Goal: Complete application form

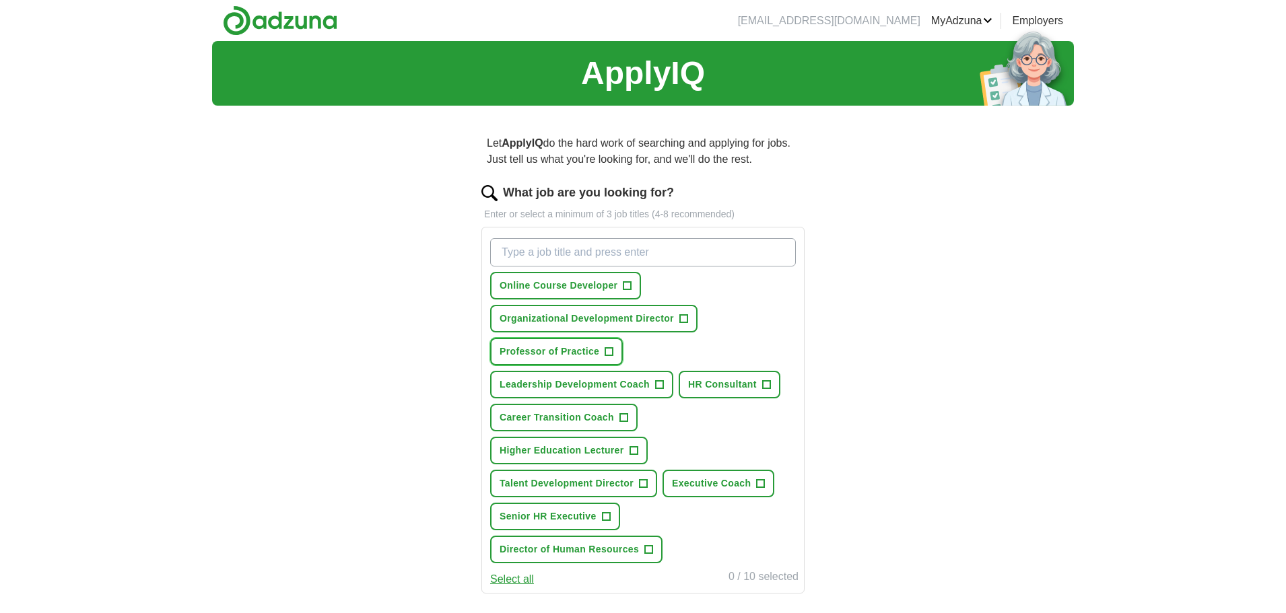
click at [588, 350] on span "Professor of Practice" at bounding box center [550, 352] width 100 height 14
click at [539, 385] on span "Leadership Development Coach" at bounding box center [575, 385] width 150 height 14
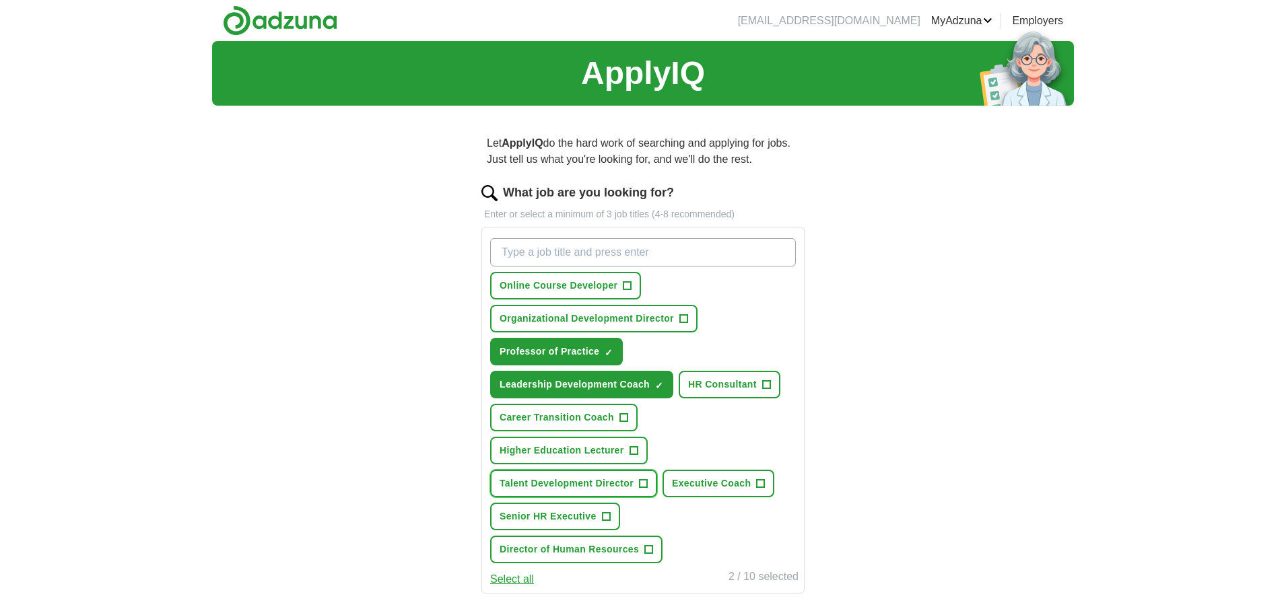
click at [570, 481] on span "Talent Development Director" at bounding box center [567, 484] width 134 height 14
click at [705, 483] on span "Executive Coach" at bounding box center [711, 484] width 79 height 14
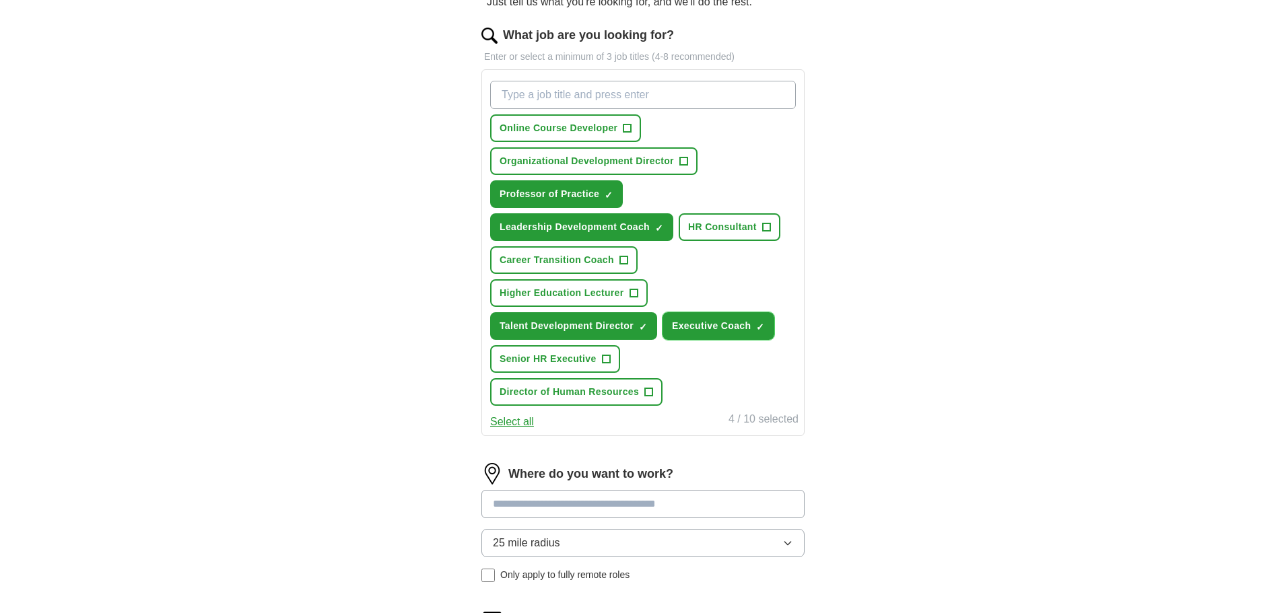
scroll to position [202, 0]
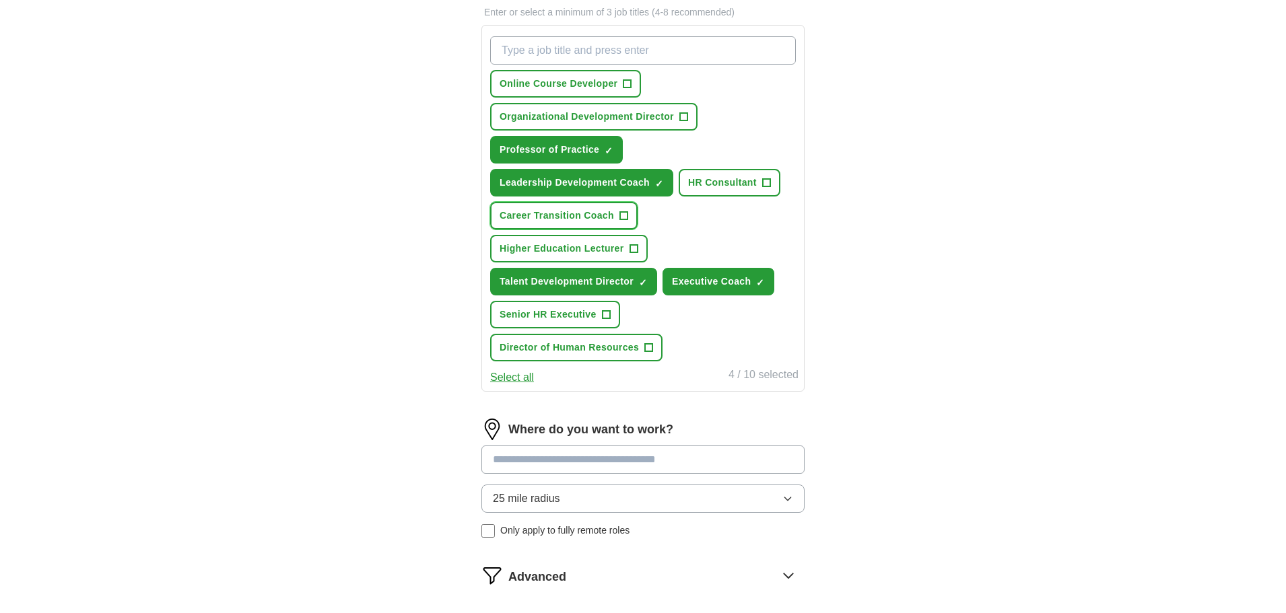
click at [537, 216] on span "Career Transition Coach" at bounding box center [557, 216] width 114 height 14
click at [492, 461] on input at bounding box center [642, 460] width 323 height 28
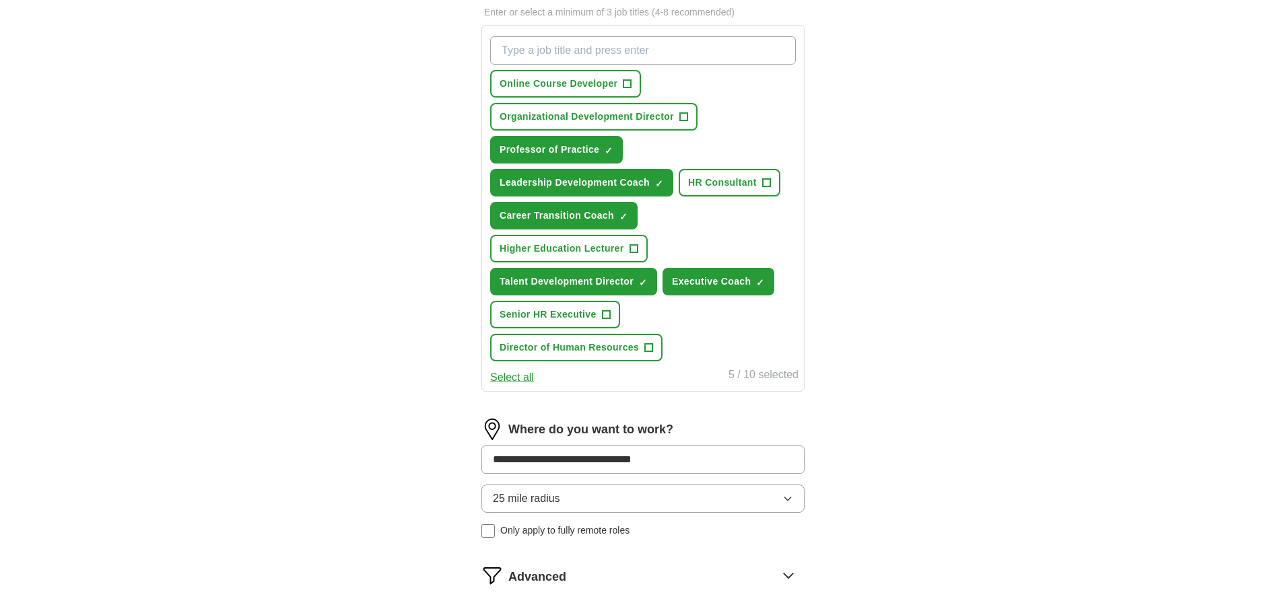
click at [489, 531] on div "25 mile radius Only apply to fully remote roles" at bounding box center [642, 511] width 323 height 53
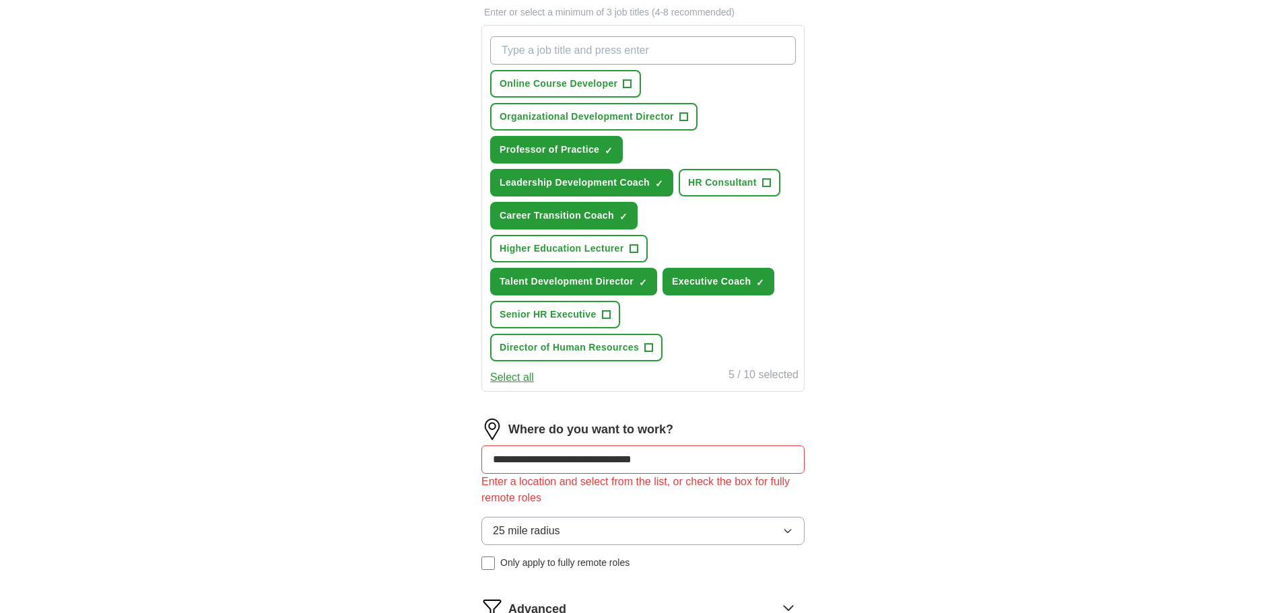
click at [674, 462] on input "**********" at bounding box center [642, 460] width 323 height 28
type input "*"
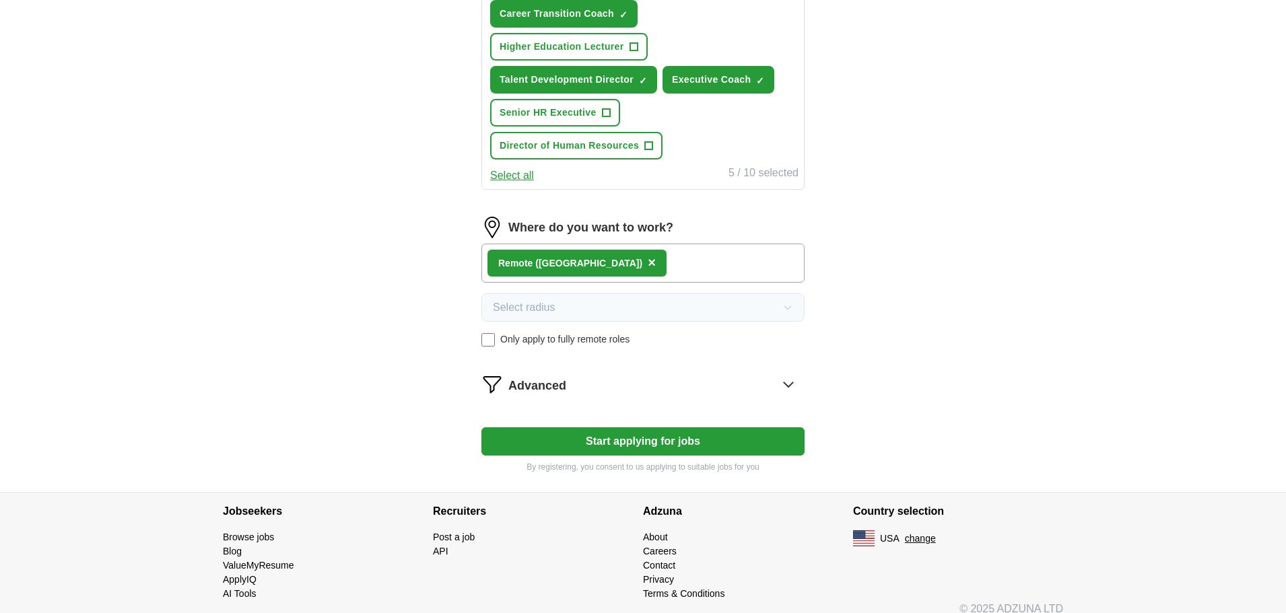
scroll to position [419, 0]
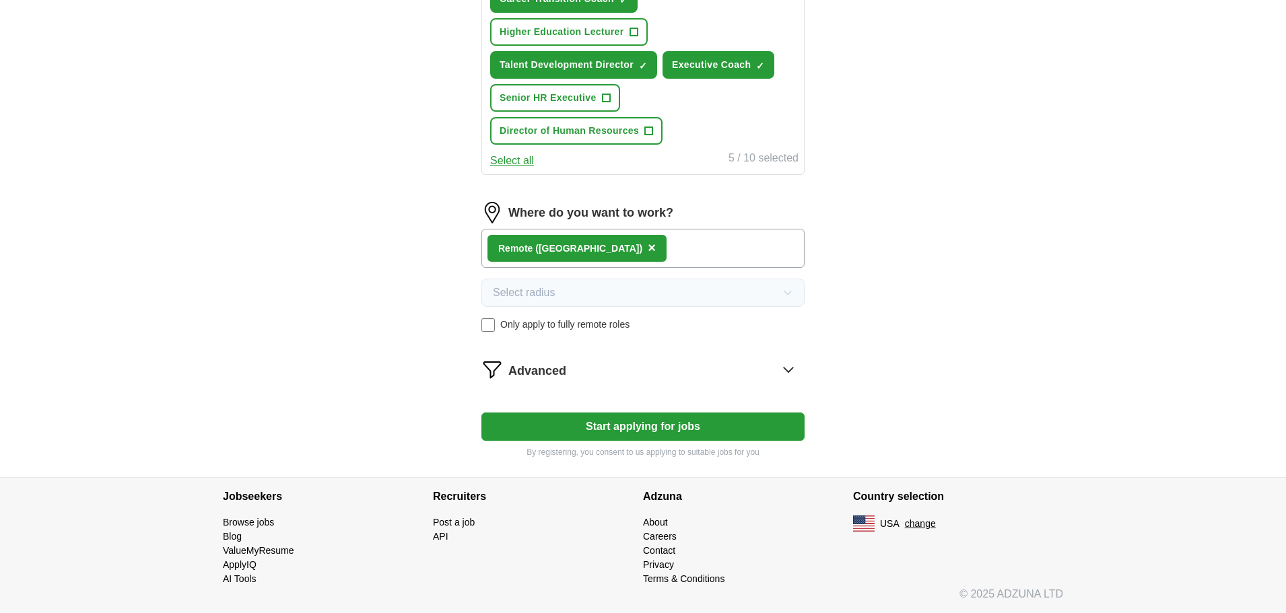
click at [630, 430] on button "Start applying for jobs" at bounding box center [642, 427] width 323 height 28
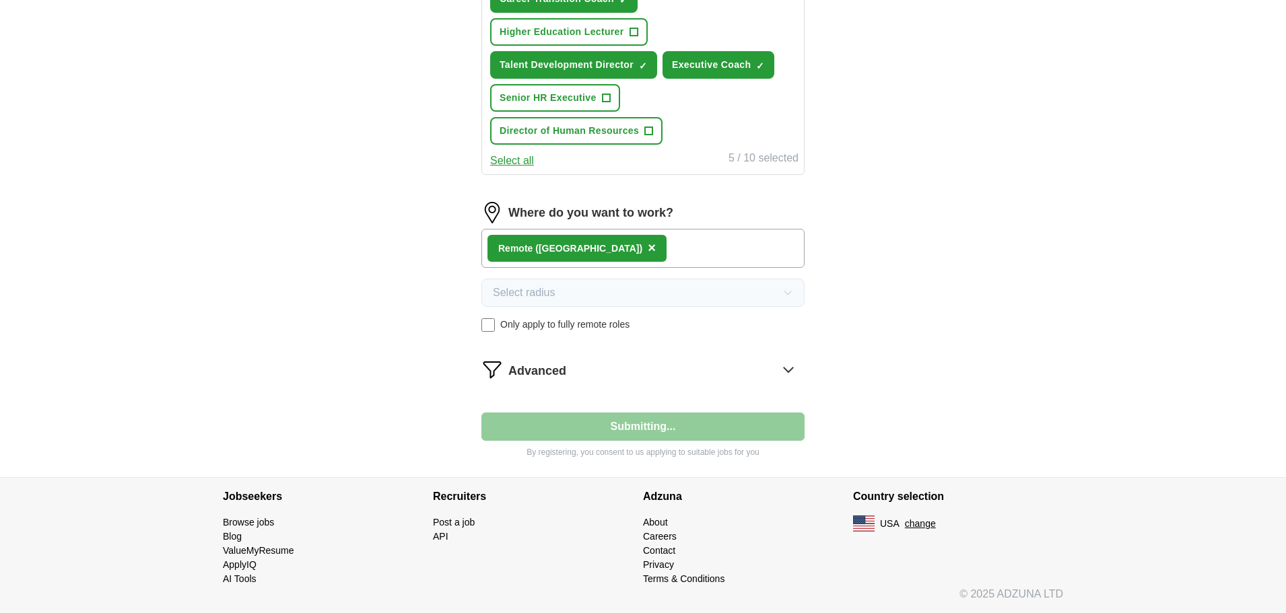
select select "**"
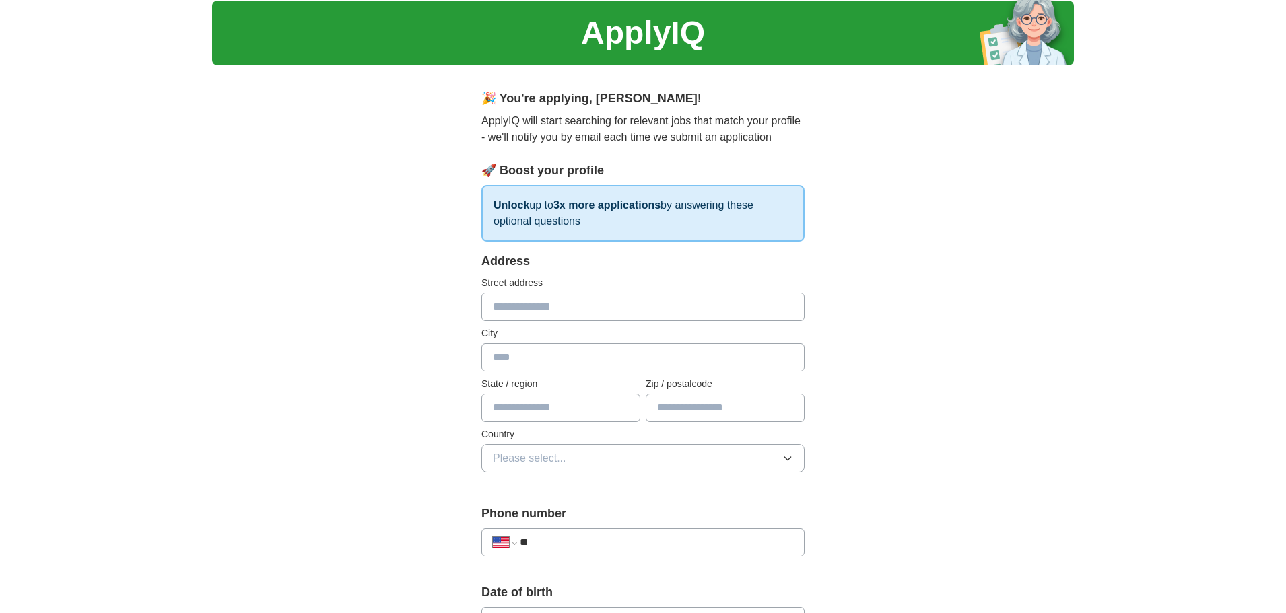
scroll to position [0, 0]
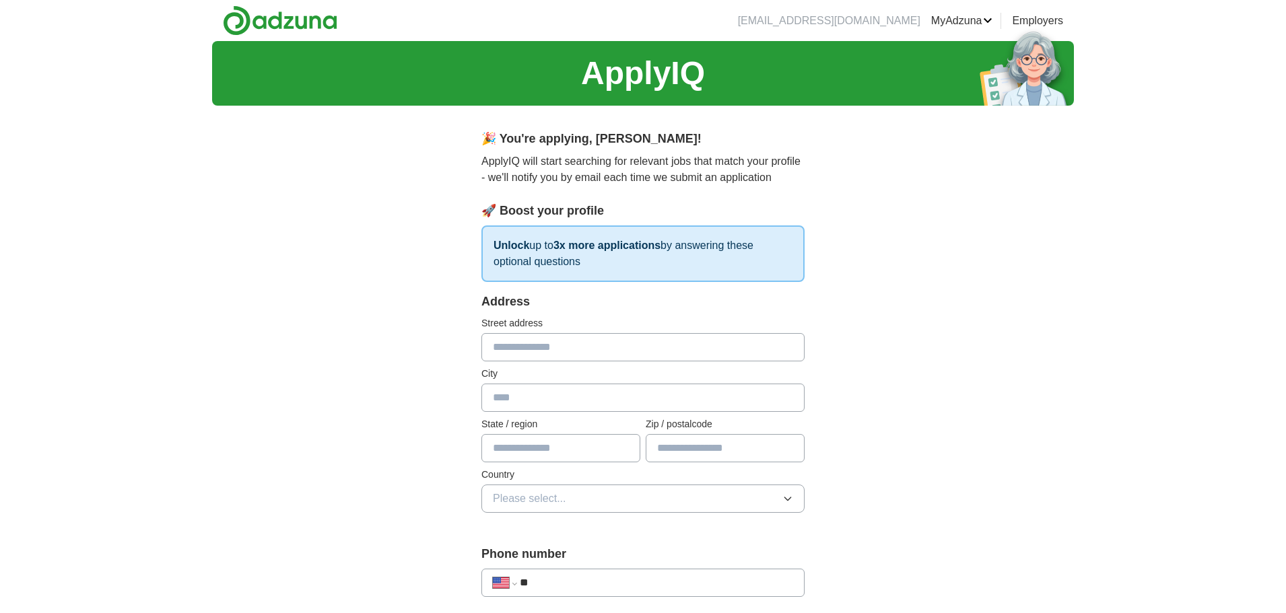
click at [504, 351] on input "text" at bounding box center [642, 347] width 323 height 28
type input "**********"
type input "********"
type input "**"
type input "*****"
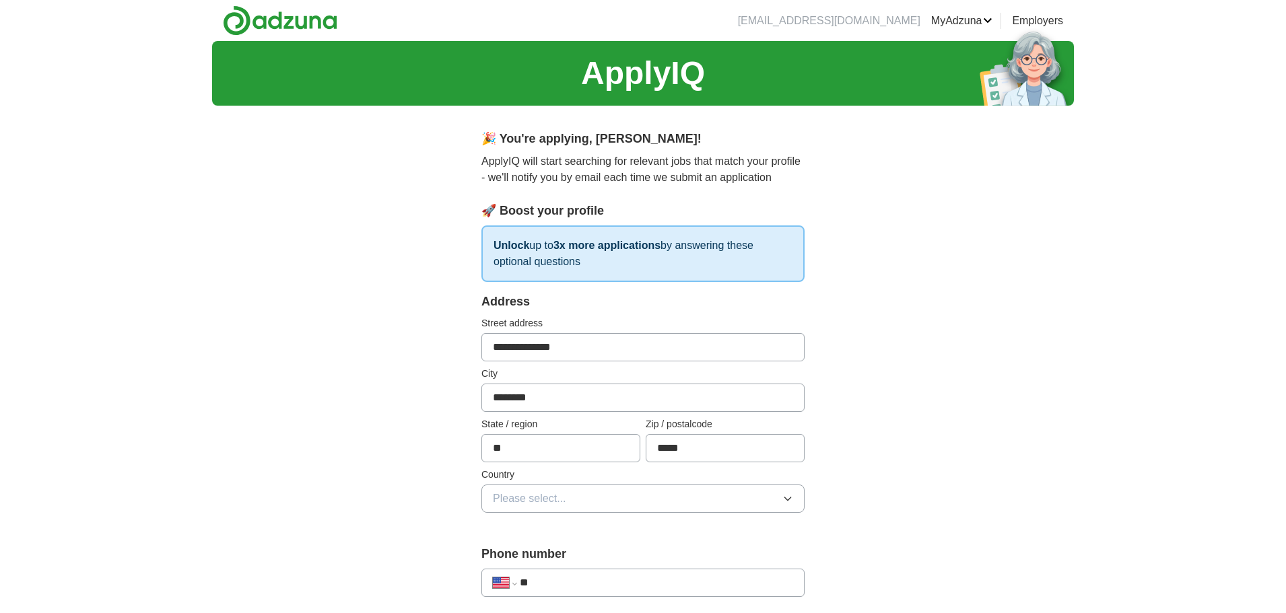
click at [790, 502] on icon "button" at bounding box center [787, 499] width 11 height 11
click at [558, 555] on div "[GEOGRAPHIC_DATA]" at bounding box center [643, 557] width 300 height 16
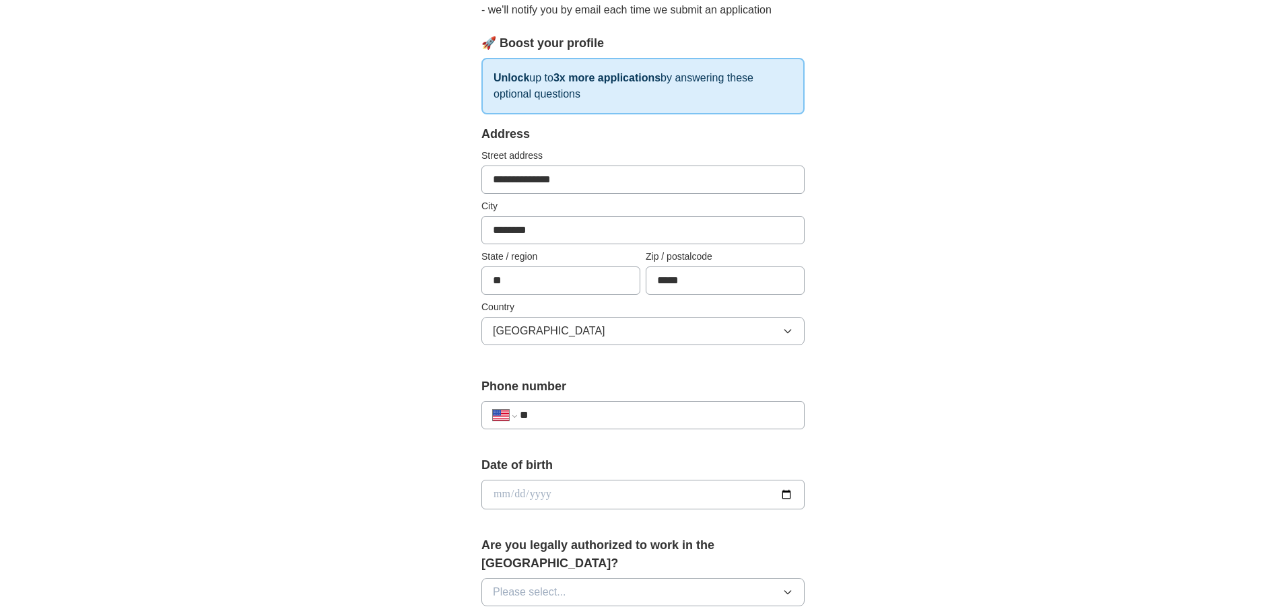
scroll to position [269, 0]
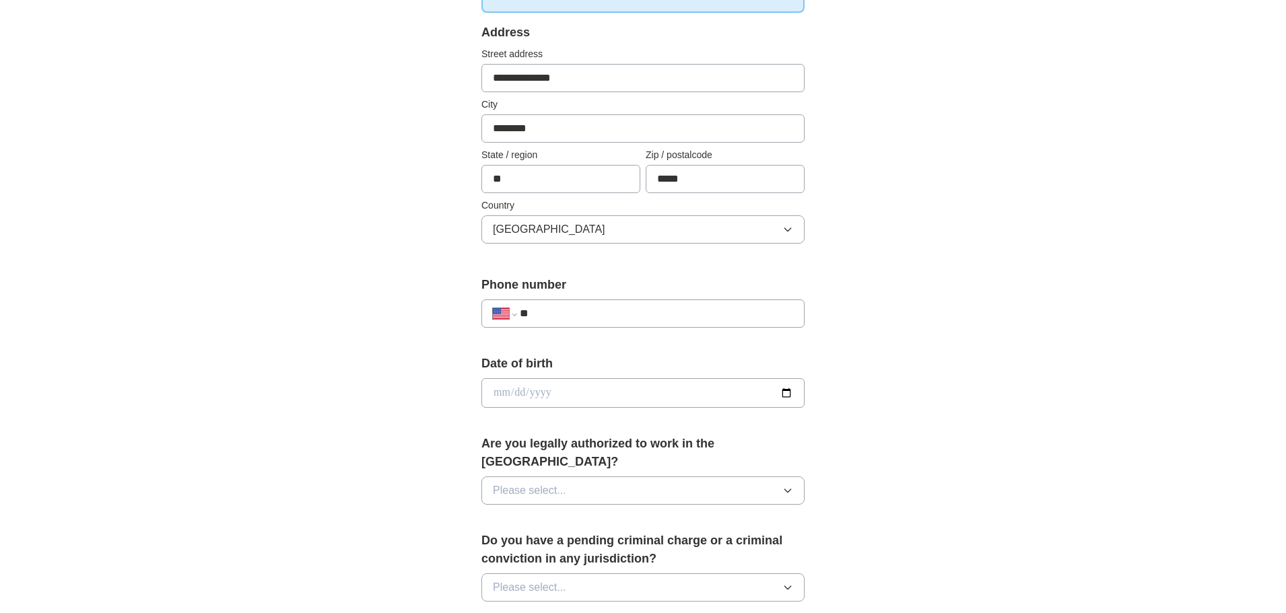
click at [788, 490] on icon "button" at bounding box center [787, 491] width 6 height 3
click at [582, 514] on div "Yes" at bounding box center [643, 522] width 300 height 16
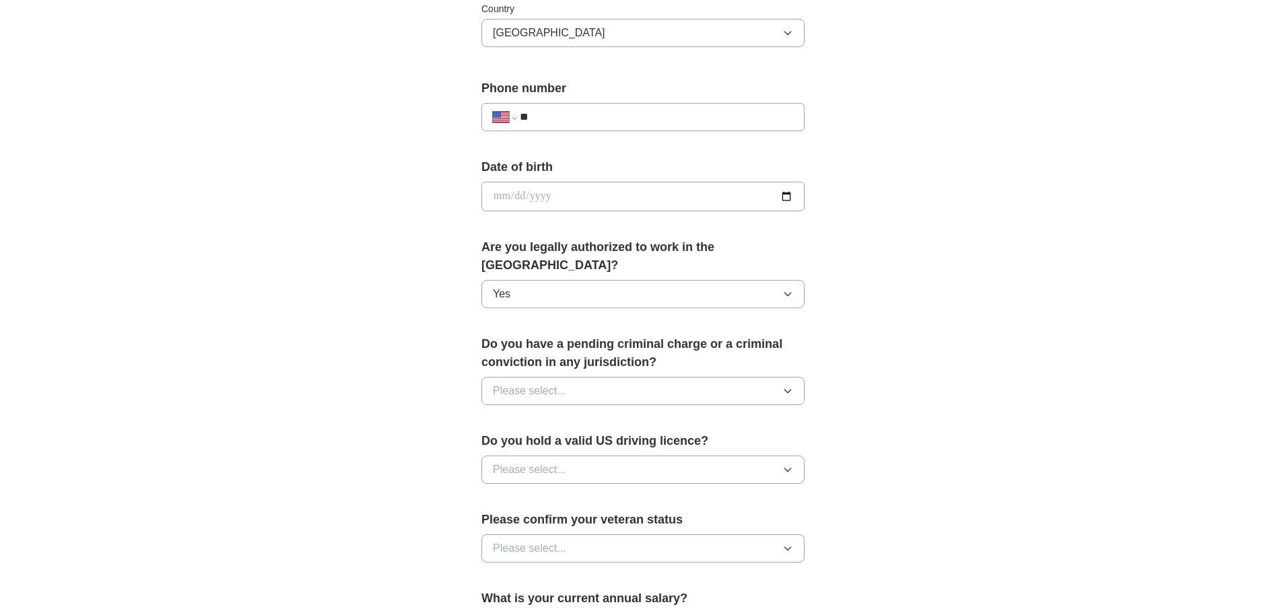
scroll to position [471, 0]
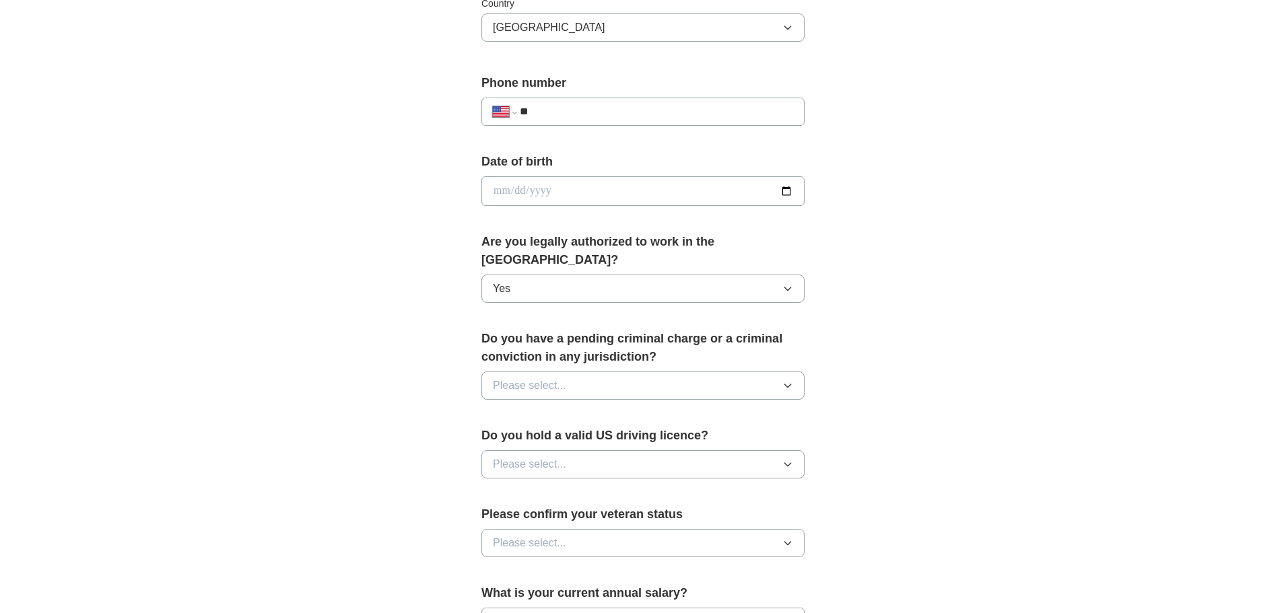
click at [784, 380] on icon "button" at bounding box center [787, 385] width 11 height 11
click at [548, 436] on div "No" at bounding box center [643, 444] width 300 height 16
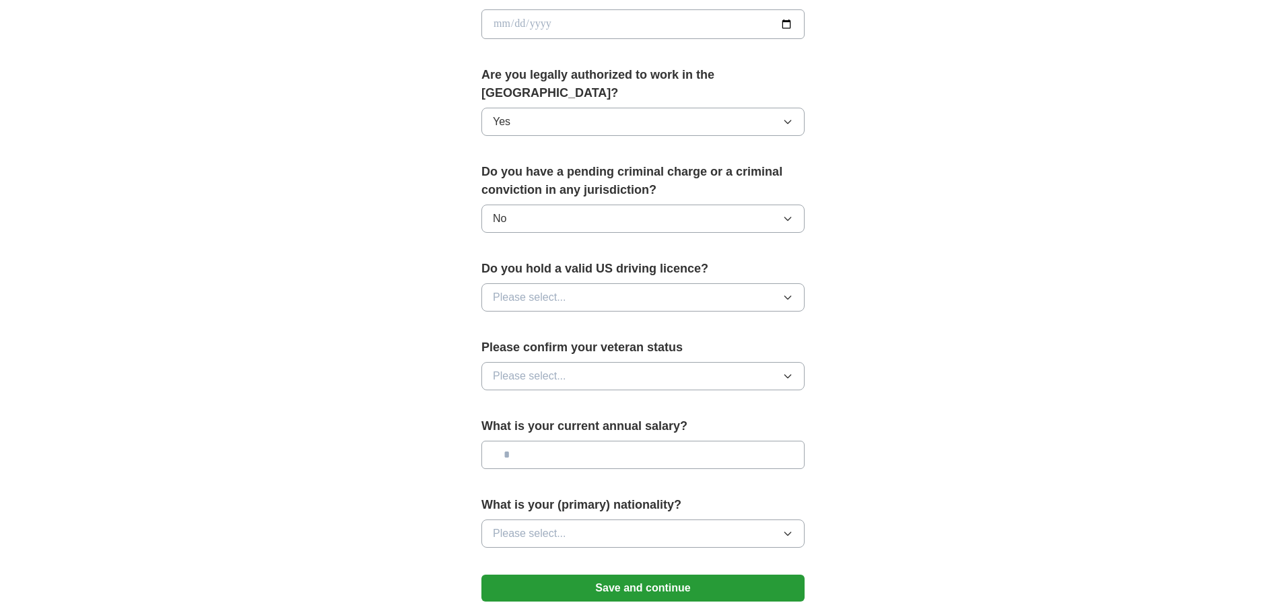
scroll to position [673, 0]
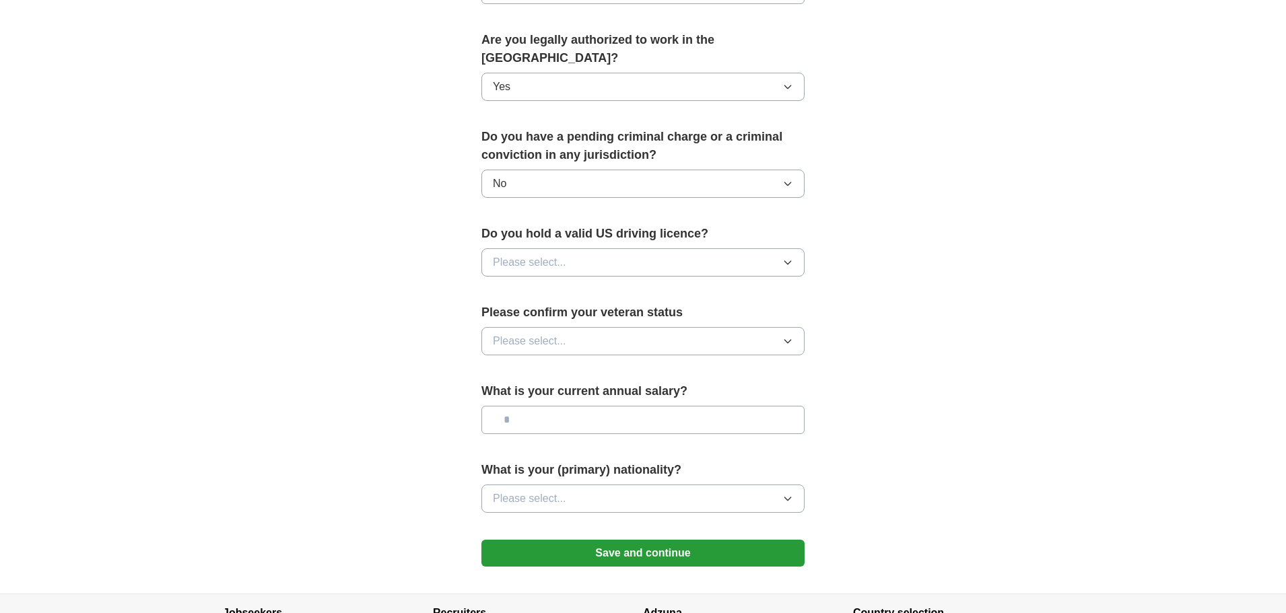
click at [789, 257] on icon "button" at bounding box center [787, 262] width 11 height 11
click at [593, 285] on div "Yes" at bounding box center [643, 293] width 300 height 16
click at [785, 336] on icon "button" at bounding box center [787, 341] width 11 height 11
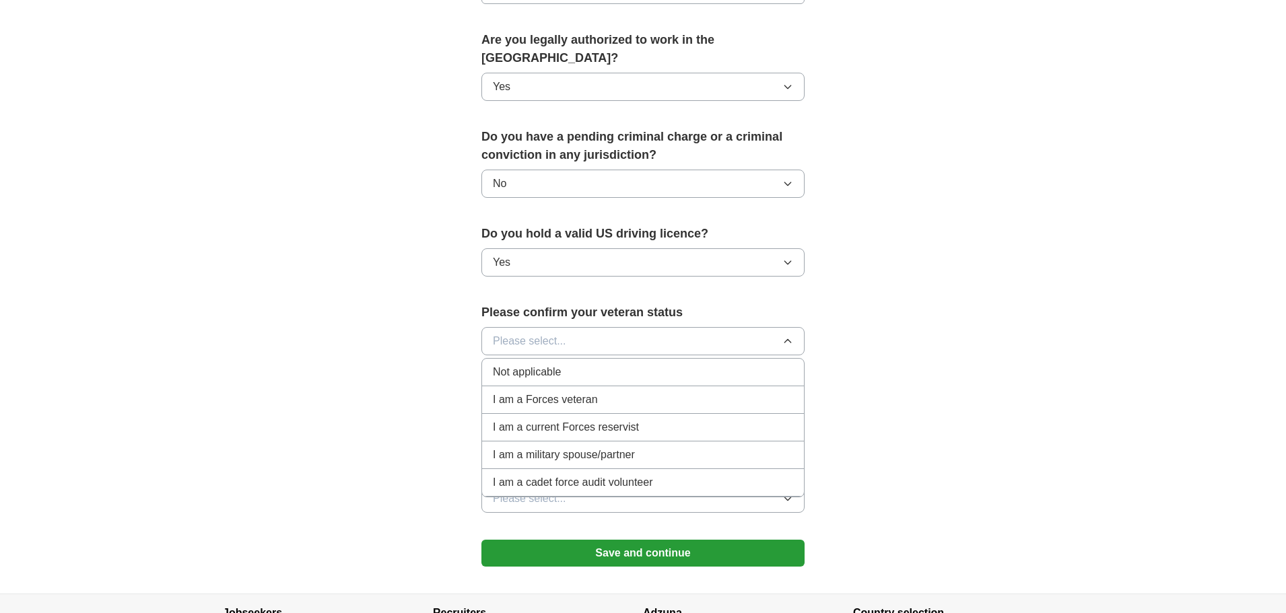
click at [574, 364] on div "Not applicable" at bounding box center [643, 372] width 300 height 16
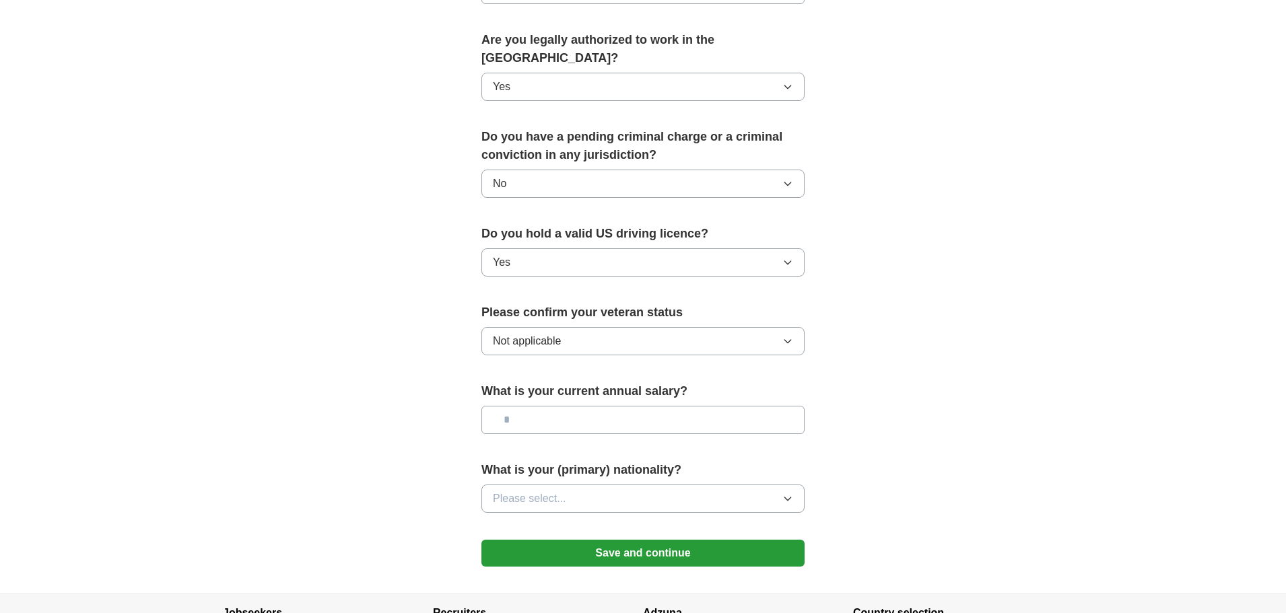
click at [533, 406] on input "text" at bounding box center [642, 420] width 323 height 28
type input "********"
click at [786, 498] on icon "button" at bounding box center [787, 499] width 6 height 3
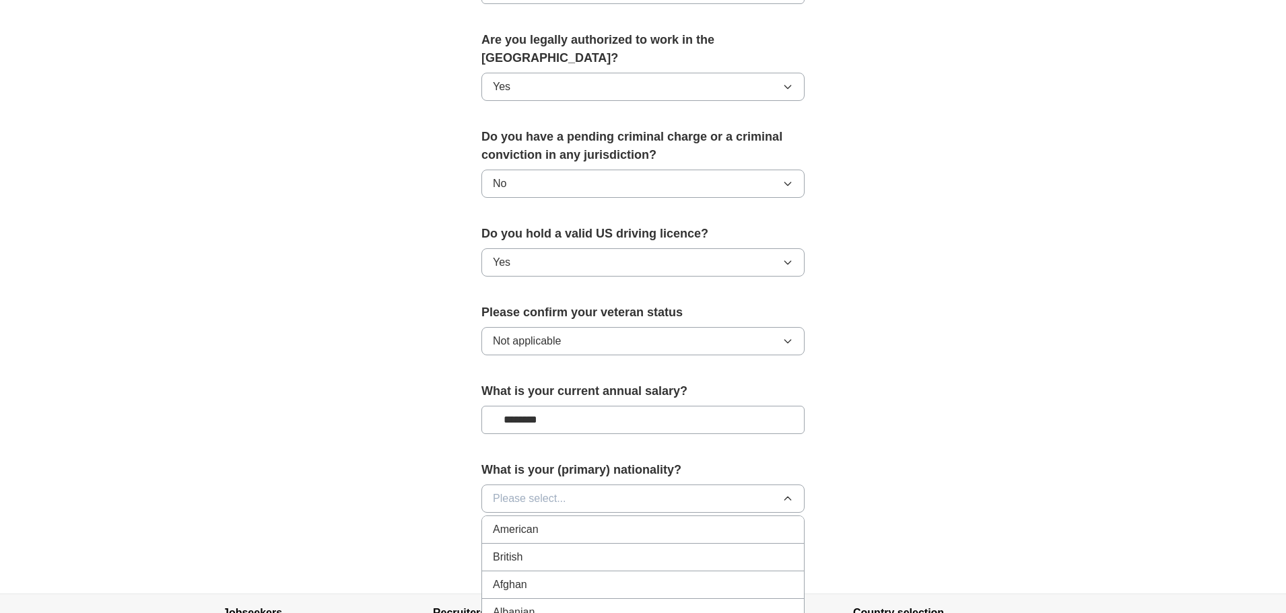
click at [588, 522] on div "American" at bounding box center [643, 530] width 300 height 16
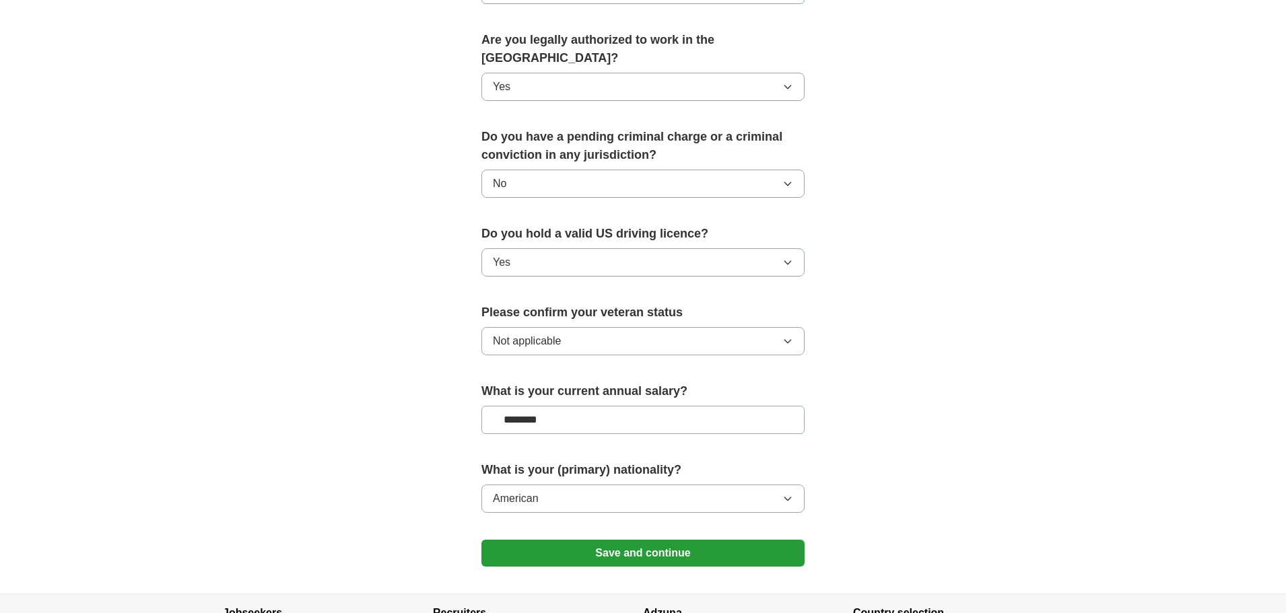
click at [606, 540] on button "Save and continue" at bounding box center [642, 553] width 323 height 27
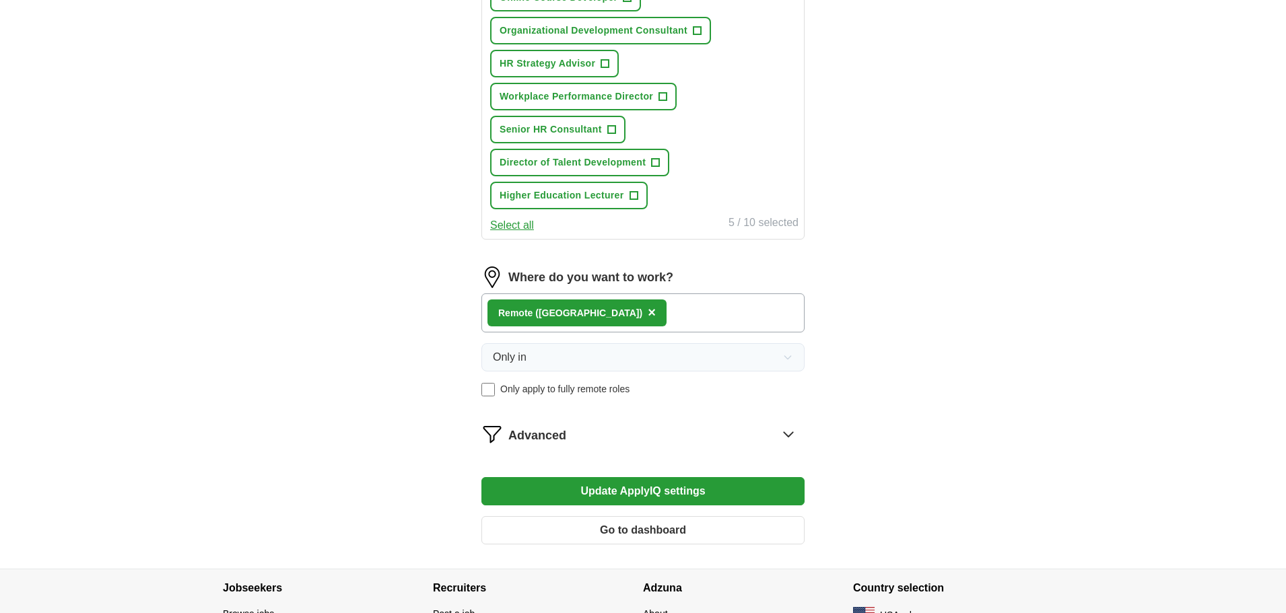
scroll to position [780, 0]
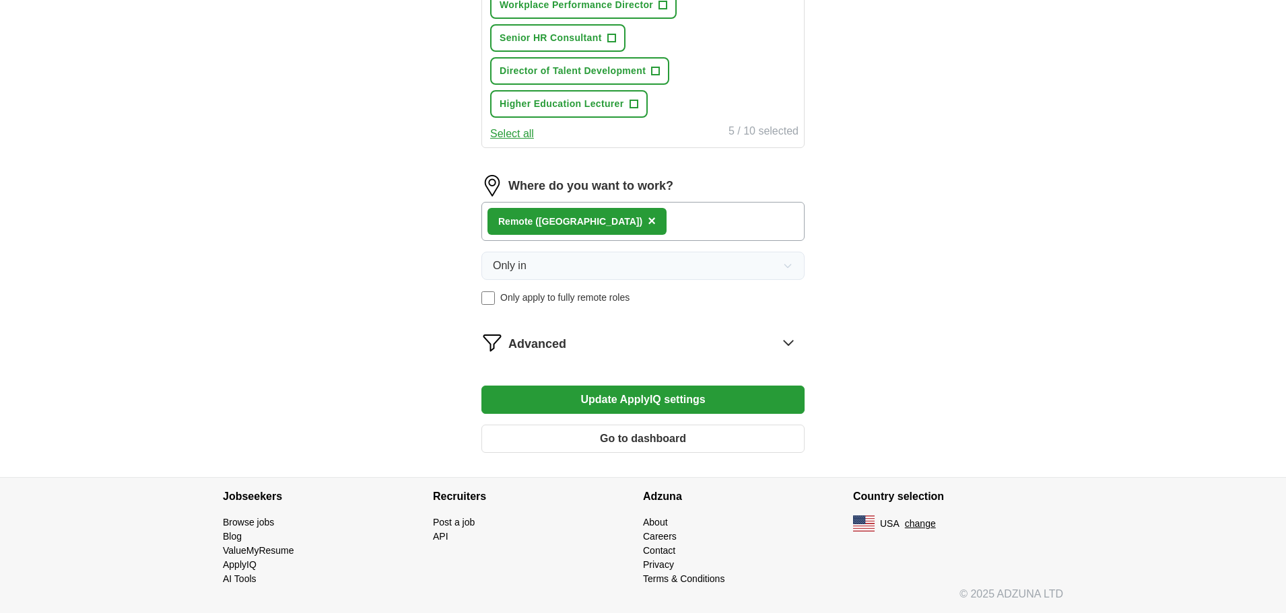
click at [610, 440] on button "Go to dashboard" at bounding box center [642, 439] width 323 height 28
